Goal: Transaction & Acquisition: Book appointment/travel/reservation

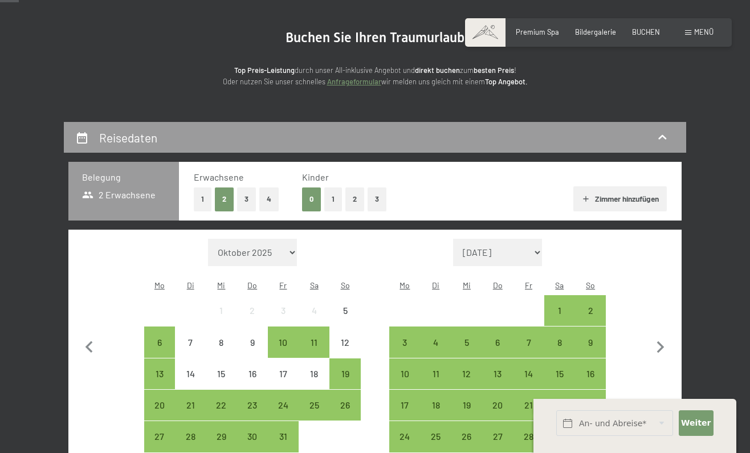
click at [359, 197] on button "2" at bounding box center [354, 199] width 19 height 23
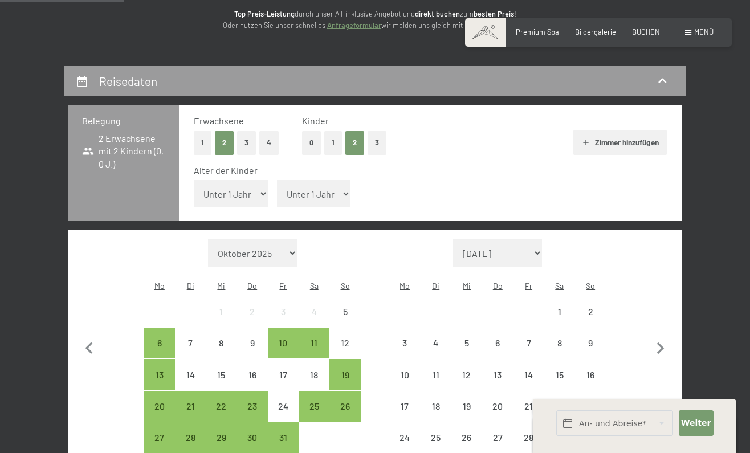
scroll to position [181, 0]
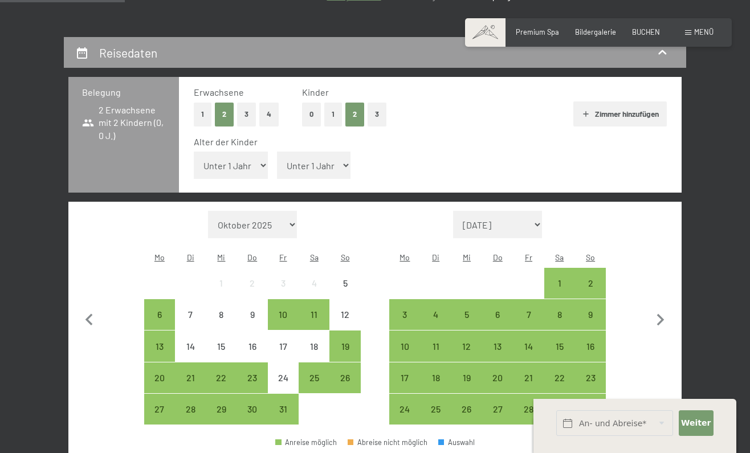
select select "6"
select select "8"
select select "2026-08-01"
select select "2026-09-01"
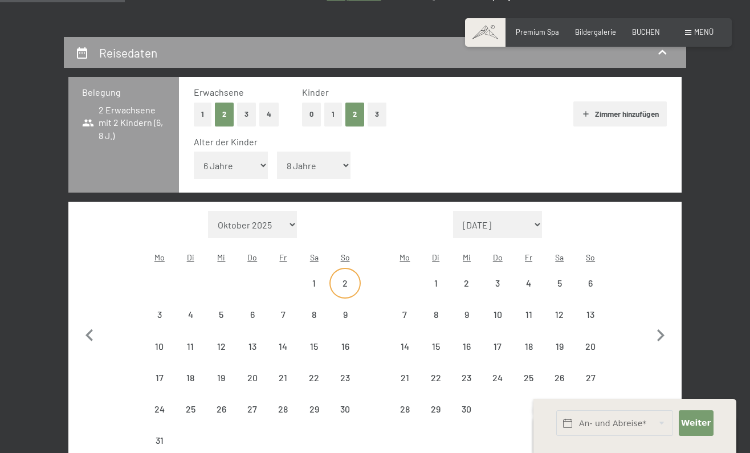
select select "2026-08-01"
select select "2026-09-01"
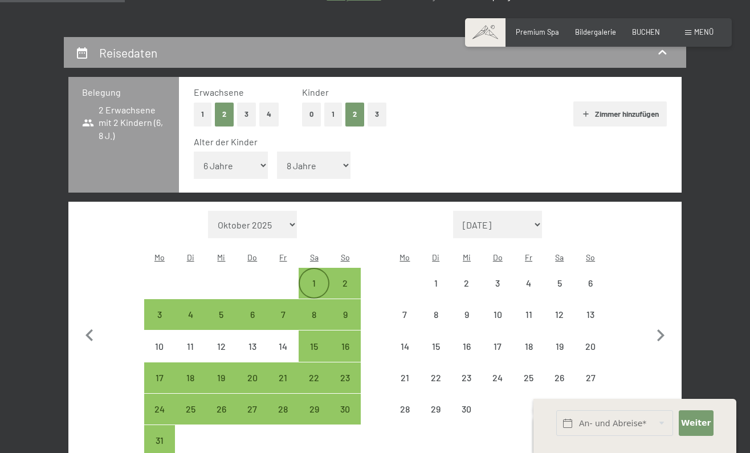
select select "2026-08-01"
select select "2026-09-01"
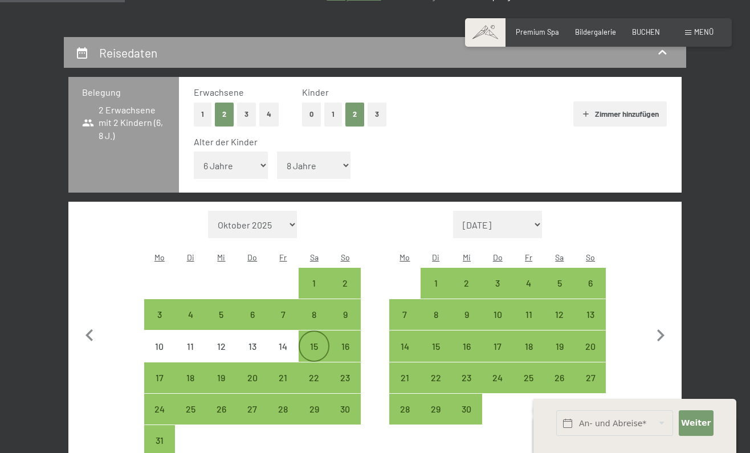
click at [317, 342] on div "15" at bounding box center [314, 356] width 28 height 28
select select "2026-08-01"
select select "2026-09-01"
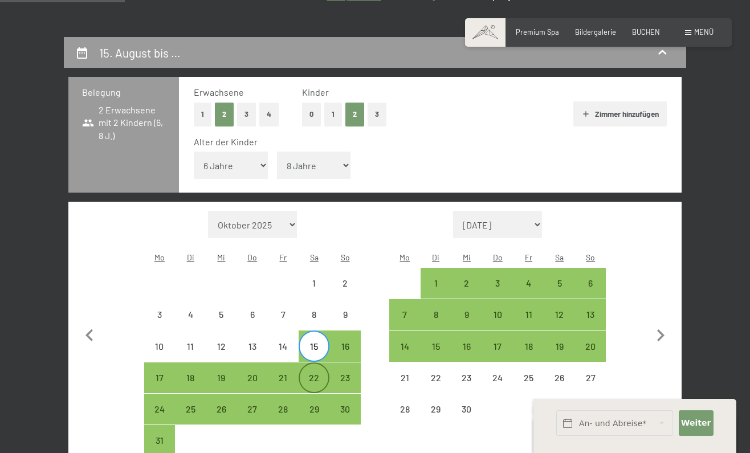
click at [314, 373] on div "22" at bounding box center [314, 387] width 28 height 28
select select "2026-08-01"
select select "2026-09-01"
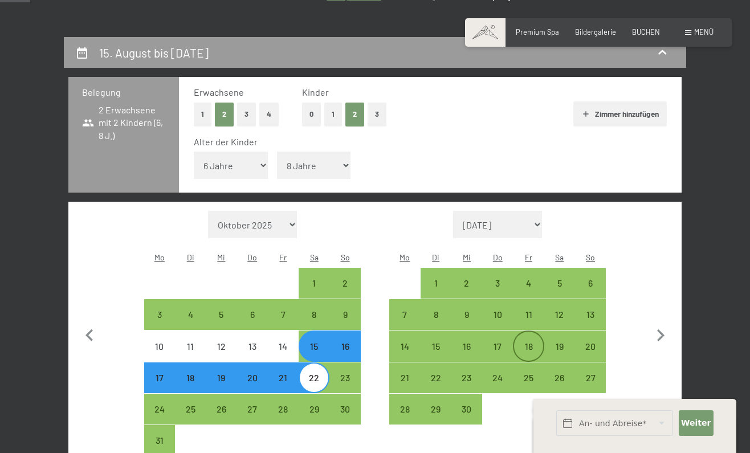
scroll to position [179, 1]
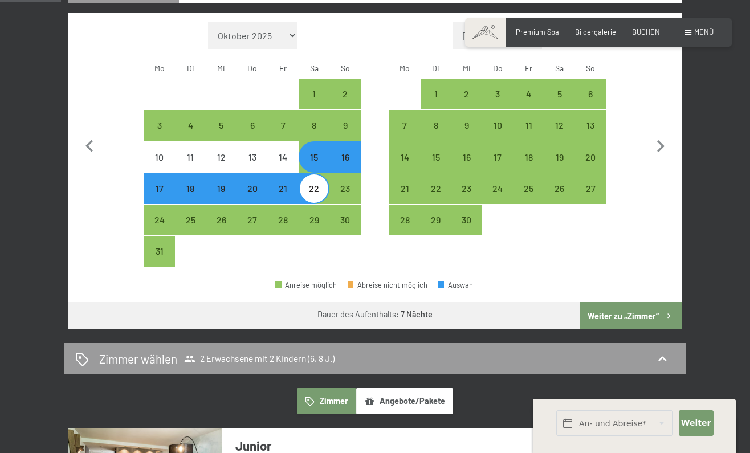
click at [643, 302] on button "Weiter zu „Zimmer“" at bounding box center [631, 315] width 102 height 27
select select "2026-08-01"
select select "2026-09-01"
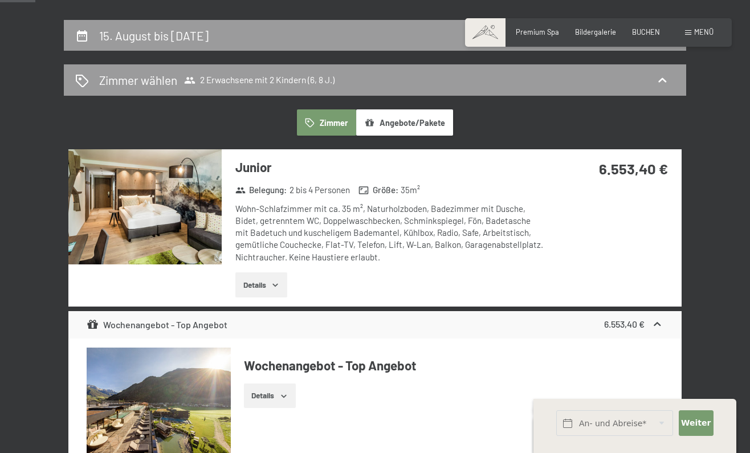
scroll to position [195, 0]
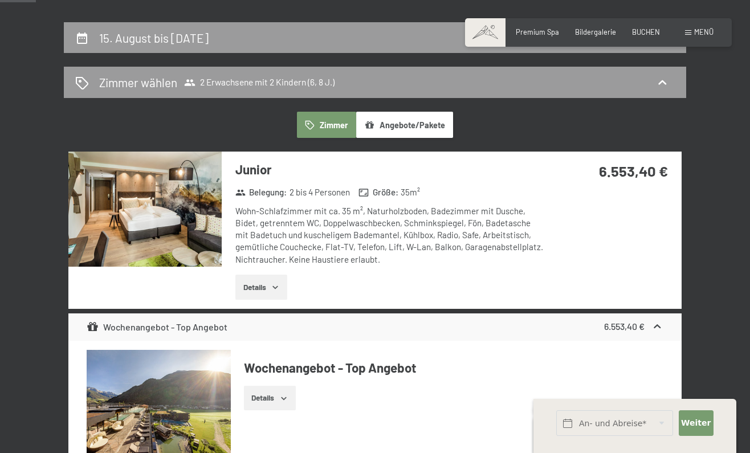
click at [258, 282] on button "Details" at bounding box center [261, 287] width 52 height 25
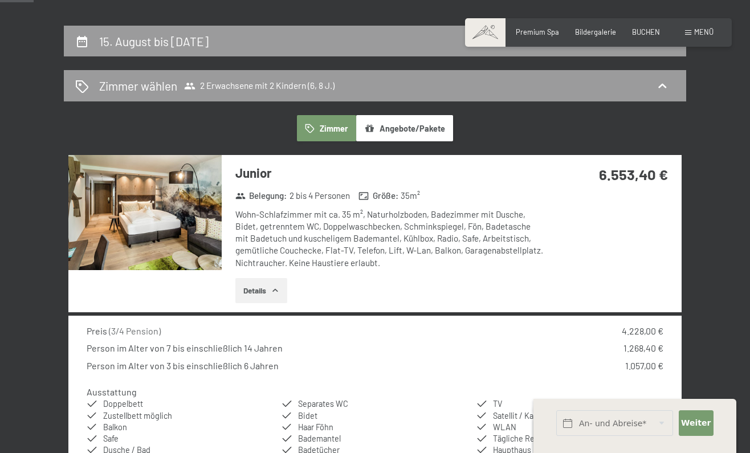
scroll to position [193, 0]
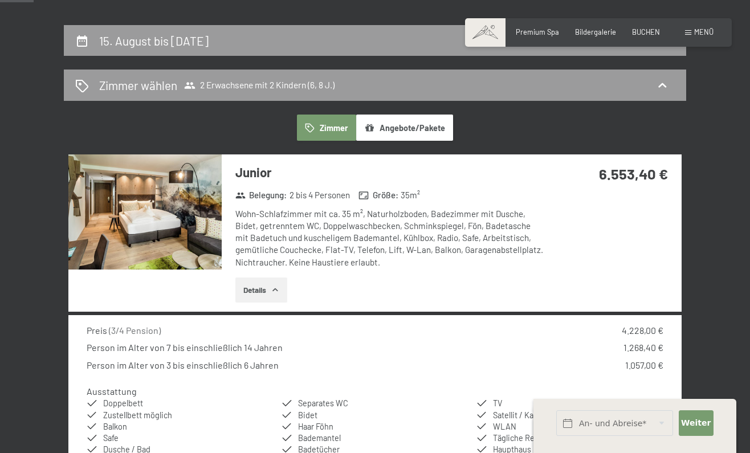
click at [140, 222] on img at bounding box center [144, 211] width 153 height 115
click at [0, 0] on button "button" at bounding box center [0, 0] width 0 height 0
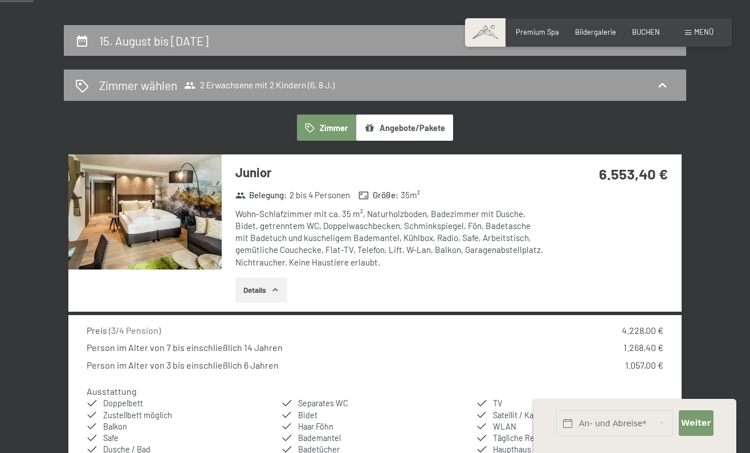
click at [0, 0] on button "button" at bounding box center [0, 0] width 0 height 0
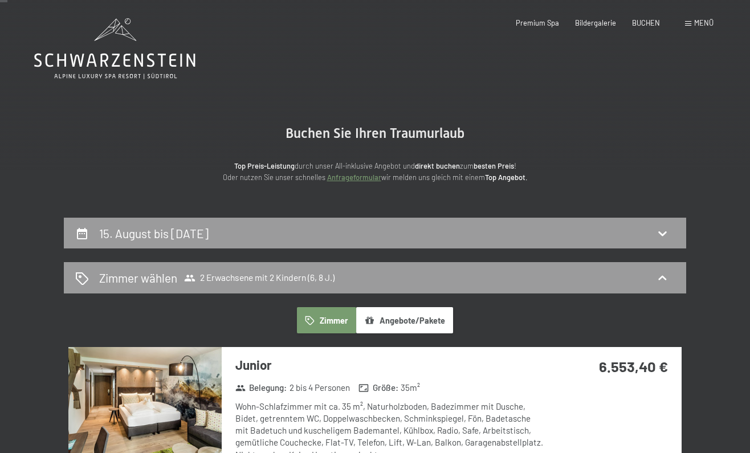
scroll to position [0, 0]
click at [585, 20] on span "Bildergalerie" at bounding box center [595, 21] width 41 height 9
